Goal: Transaction & Acquisition: Subscribe to service/newsletter

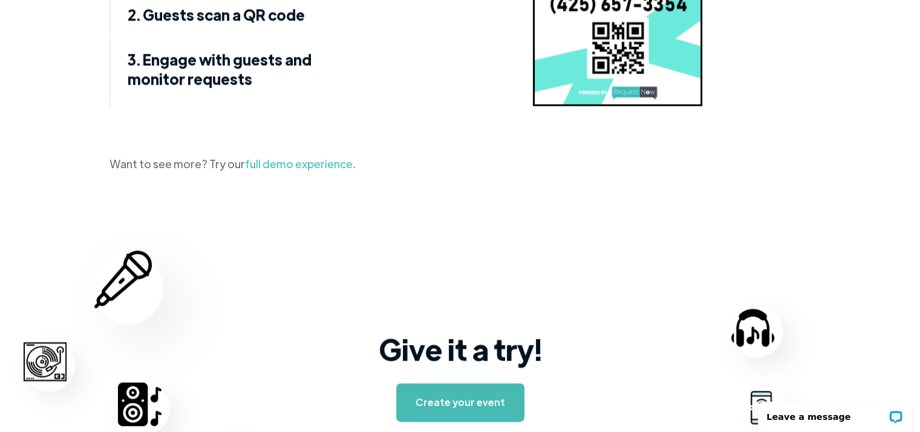
scroll to position [1806, 0]
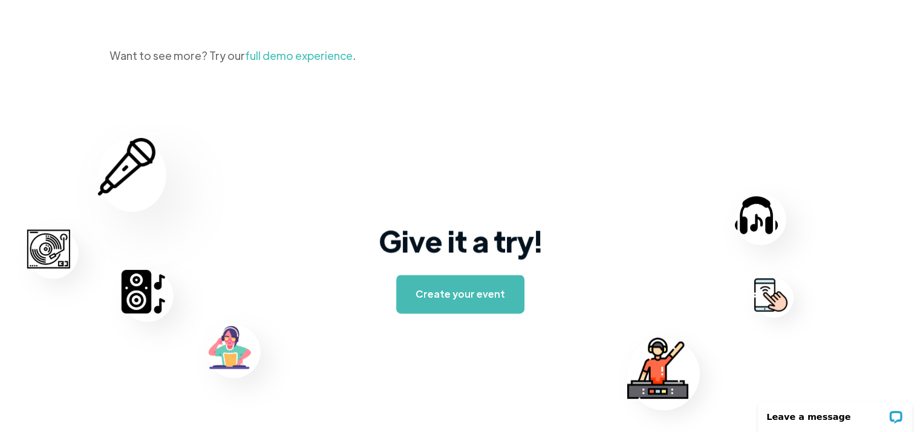
click at [267, 62] on link "full demo experience" at bounding box center [299, 55] width 108 height 14
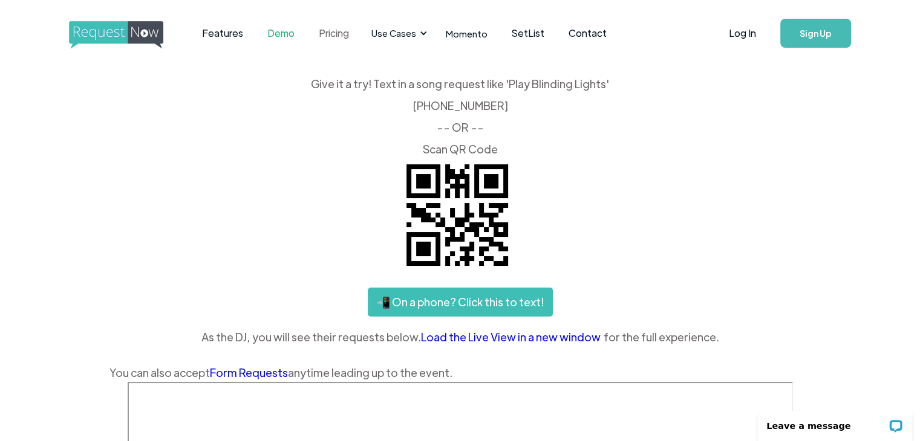
click at [329, 41] on link "Pricing" at bounding box center [334, 33] width 54 height 37
